Goal: Task Accomplishment & Management: Use online tool/utility

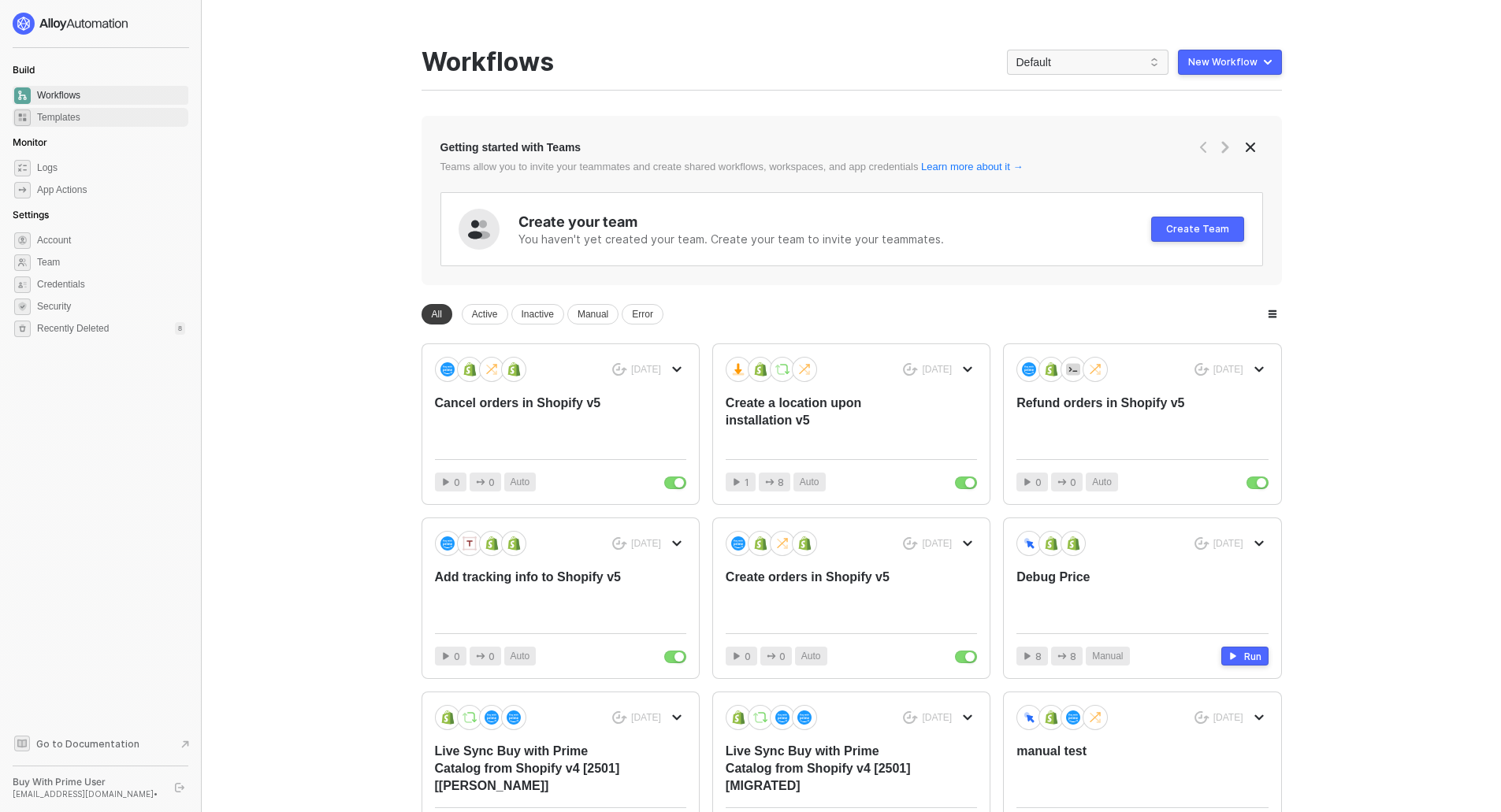
click at [60, 116] on span "Templates" at bounding box center [110, 117] width 148 height 19
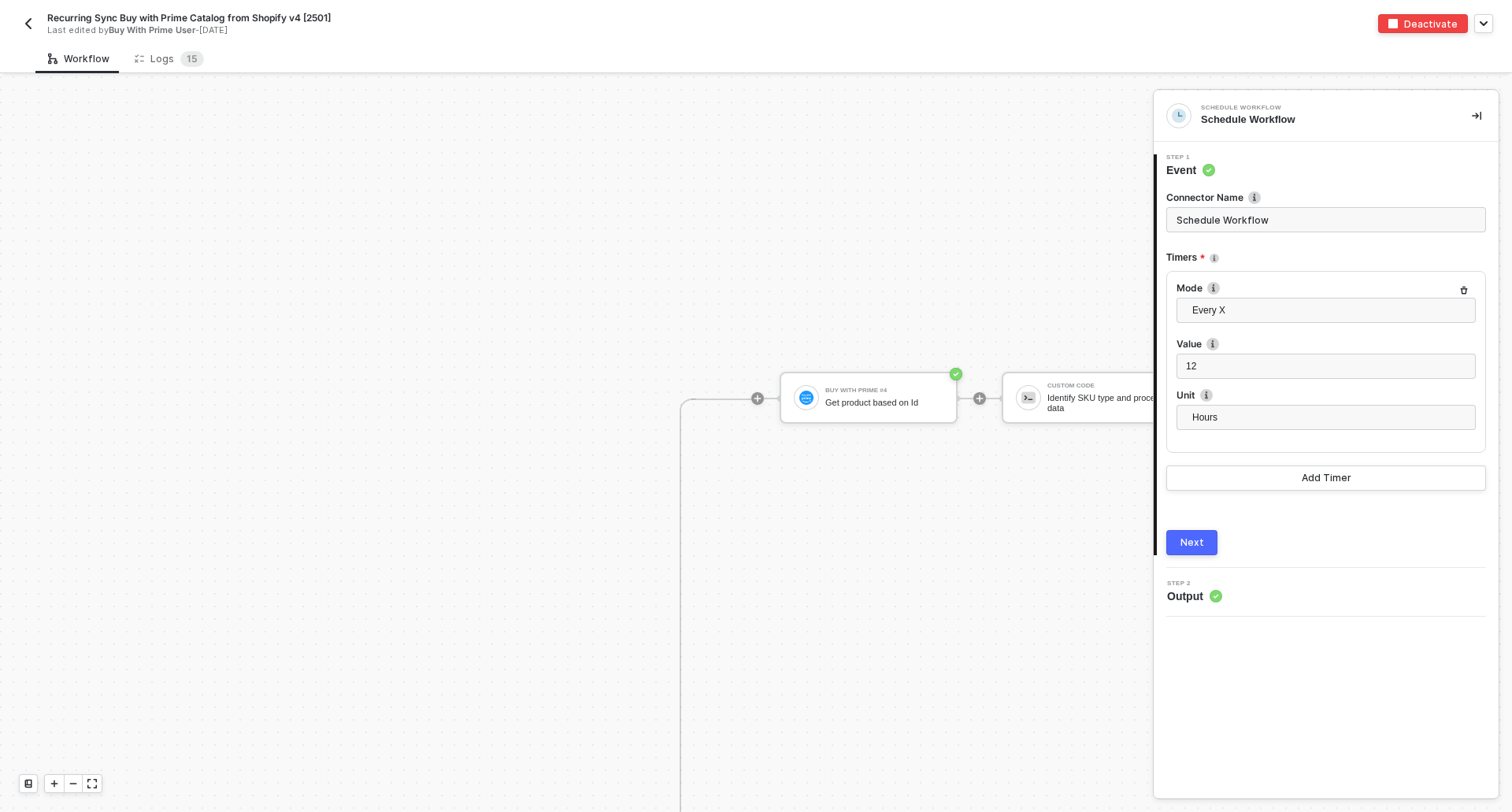
scroll to position [1217, 0]
drag, startPoint x: 971, startPoint y: 536, endPoint x: 649, endPoint y: 454, distance: 332.3
drag, startPoint x: 417, startPoint y: 508, endPoint x: 94, endPoint y: 362, distance: 354.5
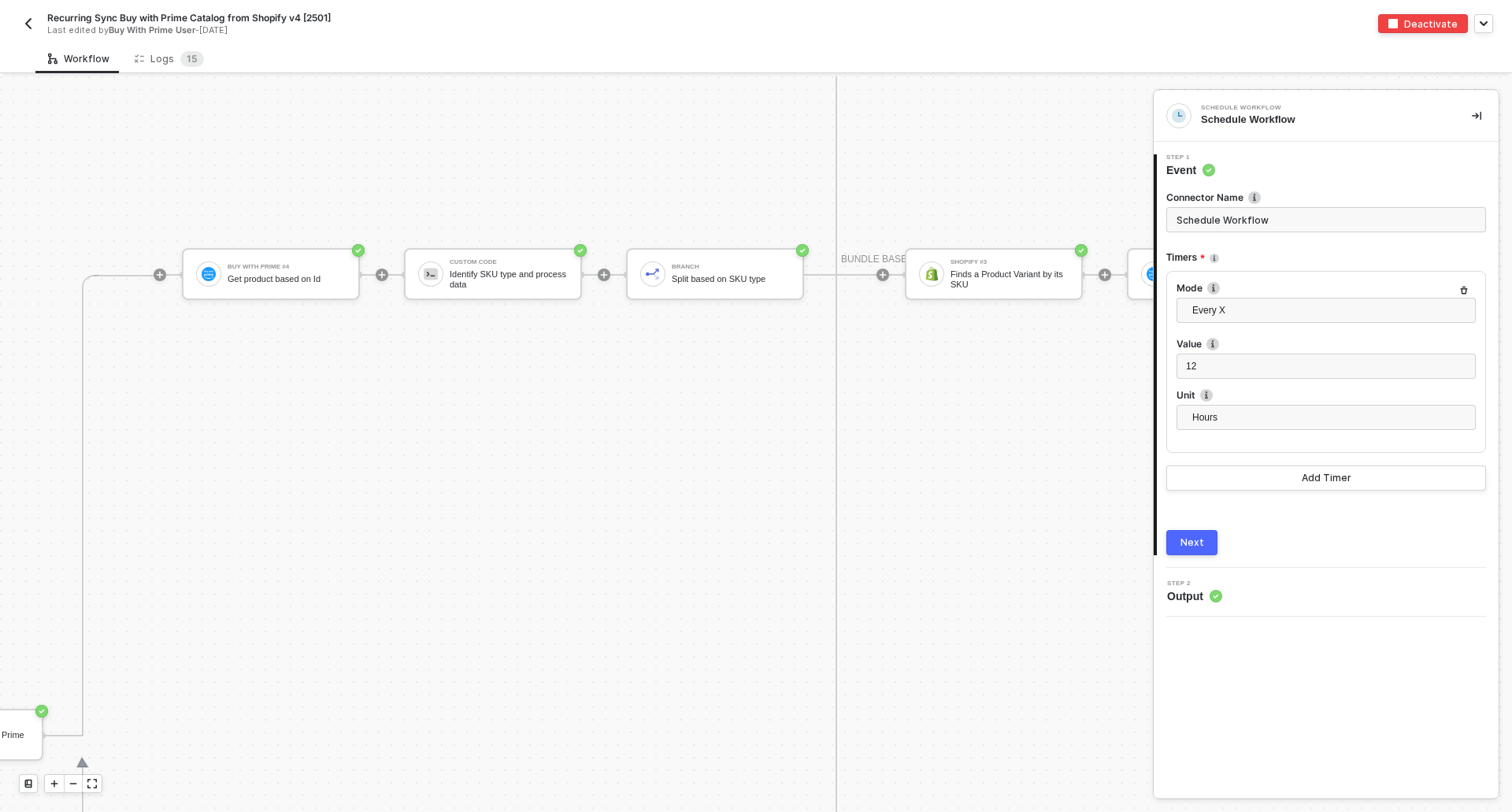
scroll to position [1322, 325]
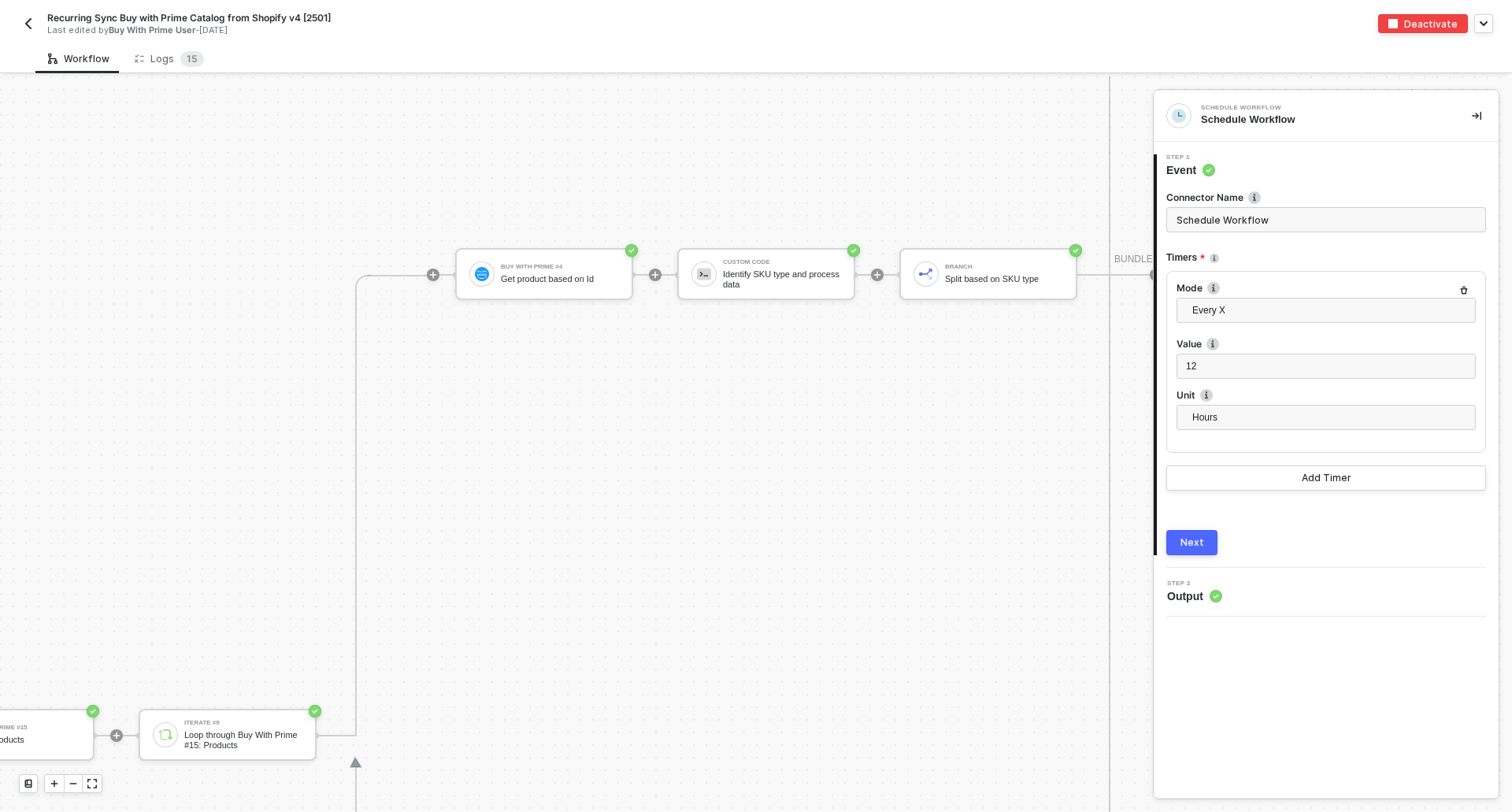
click at [26, 25] on img "button" at bounding box center [28, 24] width 13 height 13
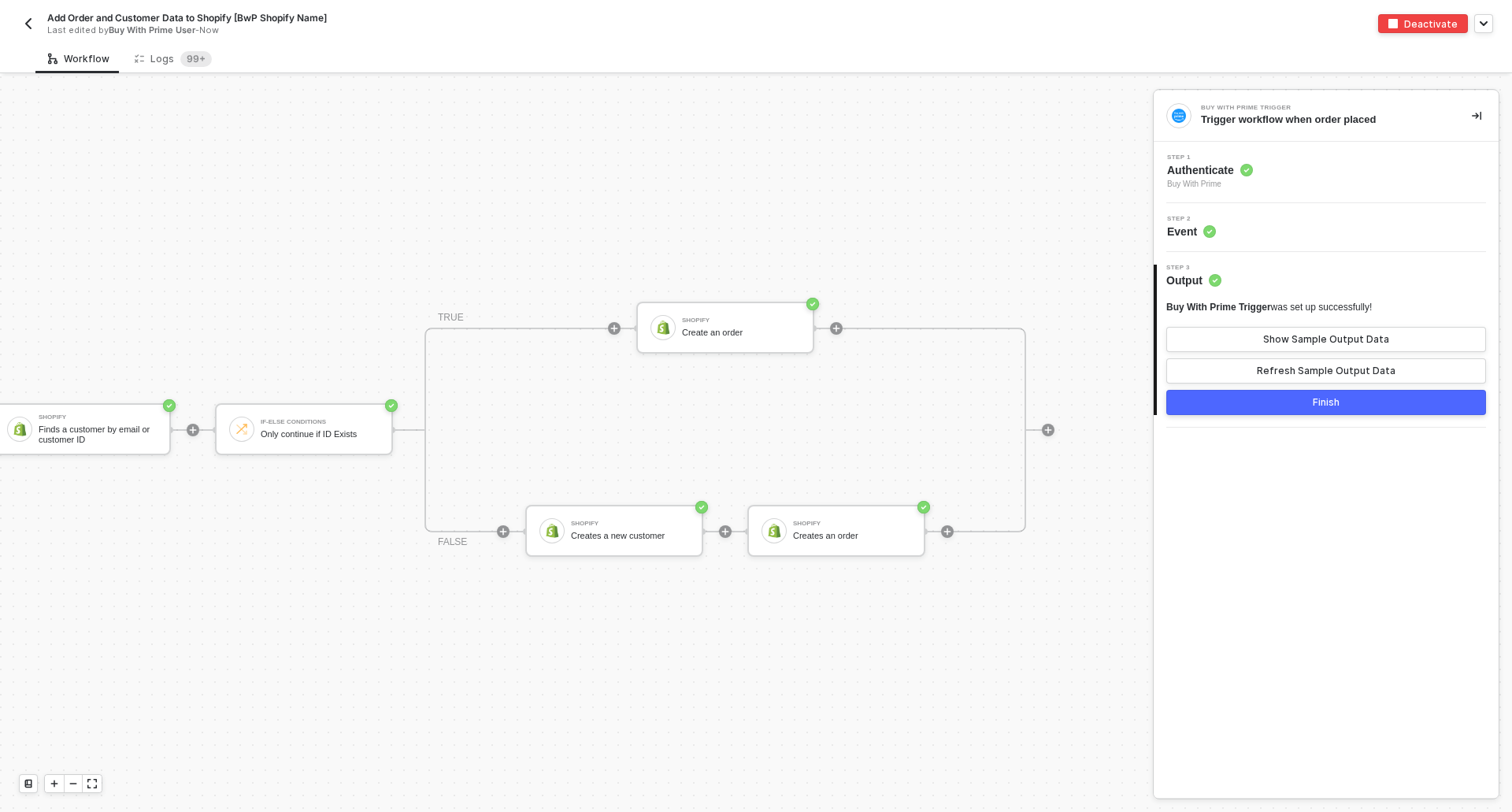
scroll to position [41, 0]
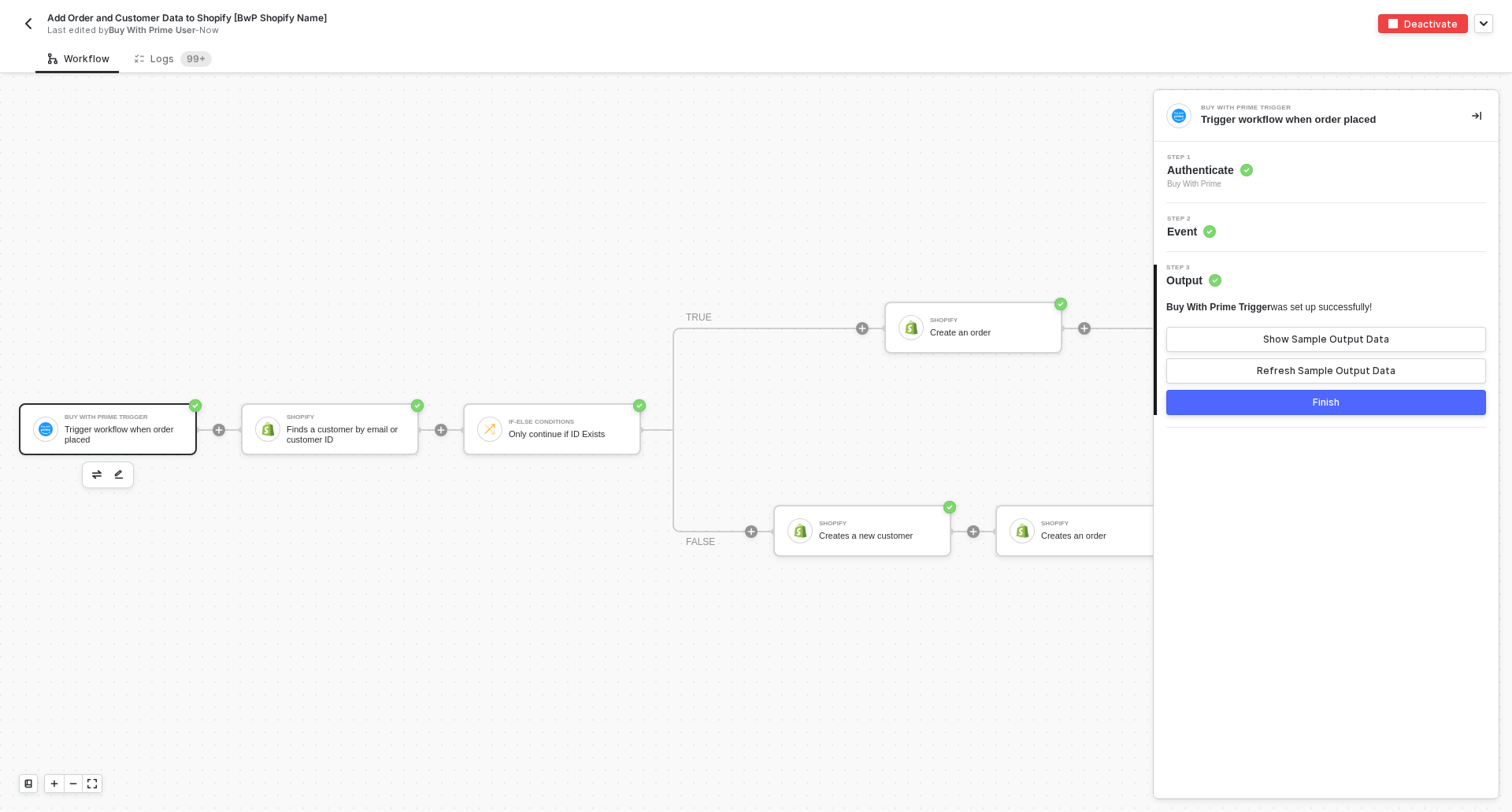
click at [25, 25] on img "button" at bounding box center [28, 24] width 13 height 13
